Goal: Check status: Check status

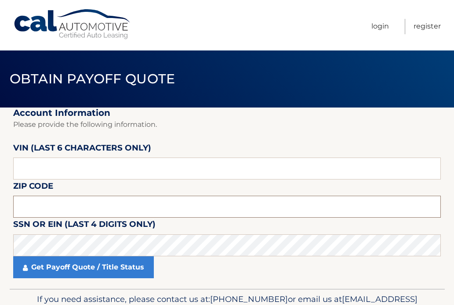
drag, startPoint x: 151, startPoint y: 198, endPoint x: 133, endPoint y: 202, distance: 18.4
click at [145, 200] on input "text" at bounding box center [226, 207] width 427 height 22
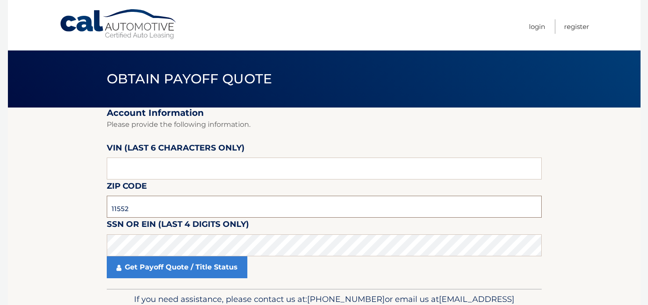
type input "11552"
click at [209, 168] on input "text" at bounding box center [324, 169] width 435 height 22
type input "1*****"
type input "012767"
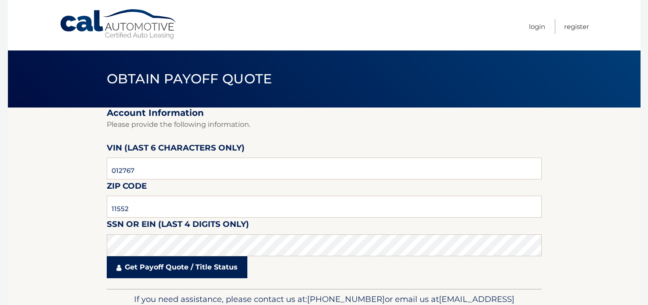
click at [203, 268] on link "Get Payoff Quote / Title Status" at bounding box center [177, 267] width 140 height 22
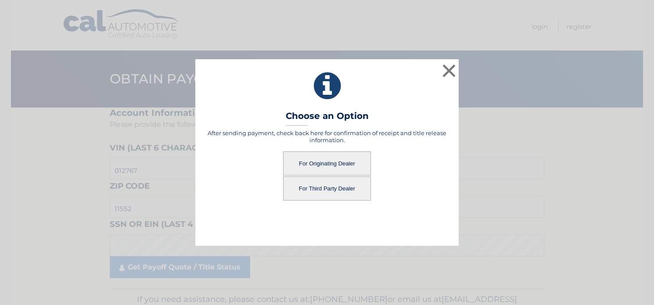
click at [317, 166] on button "For Originating Dealer" at bounding box center [327, 163] width 88 height 24
click at [327, 166] on button "For Originating Dealer" at bounding box center [327, 163] width 88 height 24
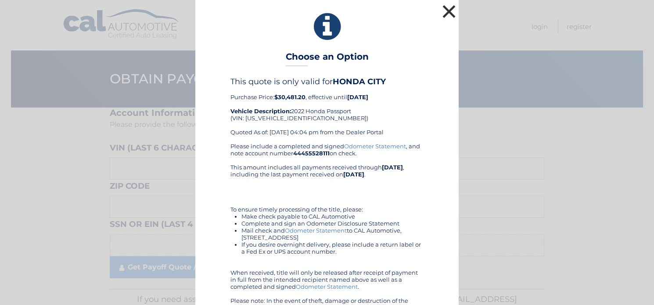
click at [447, 7] on button "×" at bounding box center [449, 12] width 18 height 18
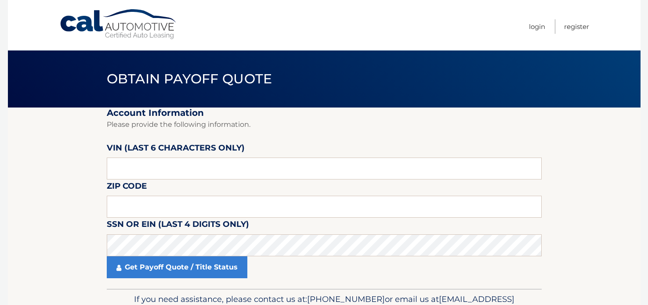
click at [145, 26] on link "Cal Automotive" at bounding box center [118, 24] width 119 height 31
